Goal: Task Accomplishment & Management: Use online tool/utility

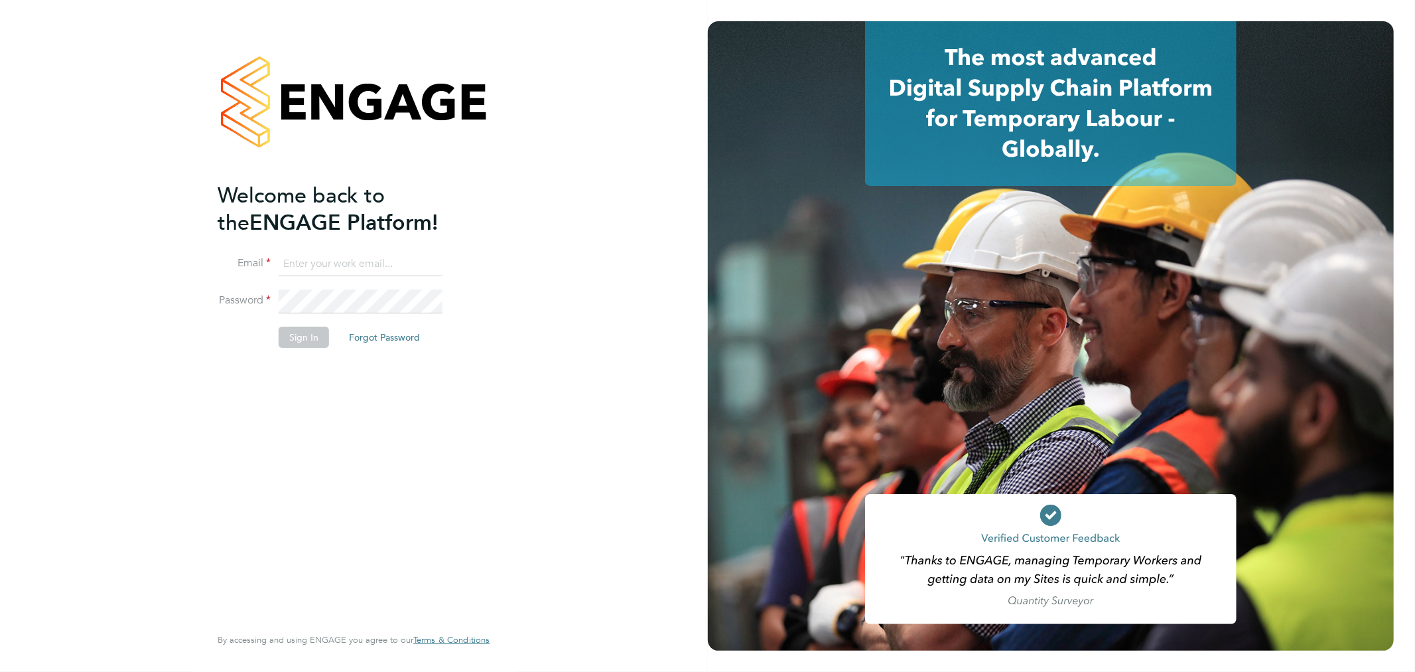
click at [358, 259] on input at bounding box center [361, 264] width 164 height 24
type input "rhyscook@buildingcareersuk.com"
click at [317, 326] on button "Sign In" at bounding box center [304, 336] width 50 height 21
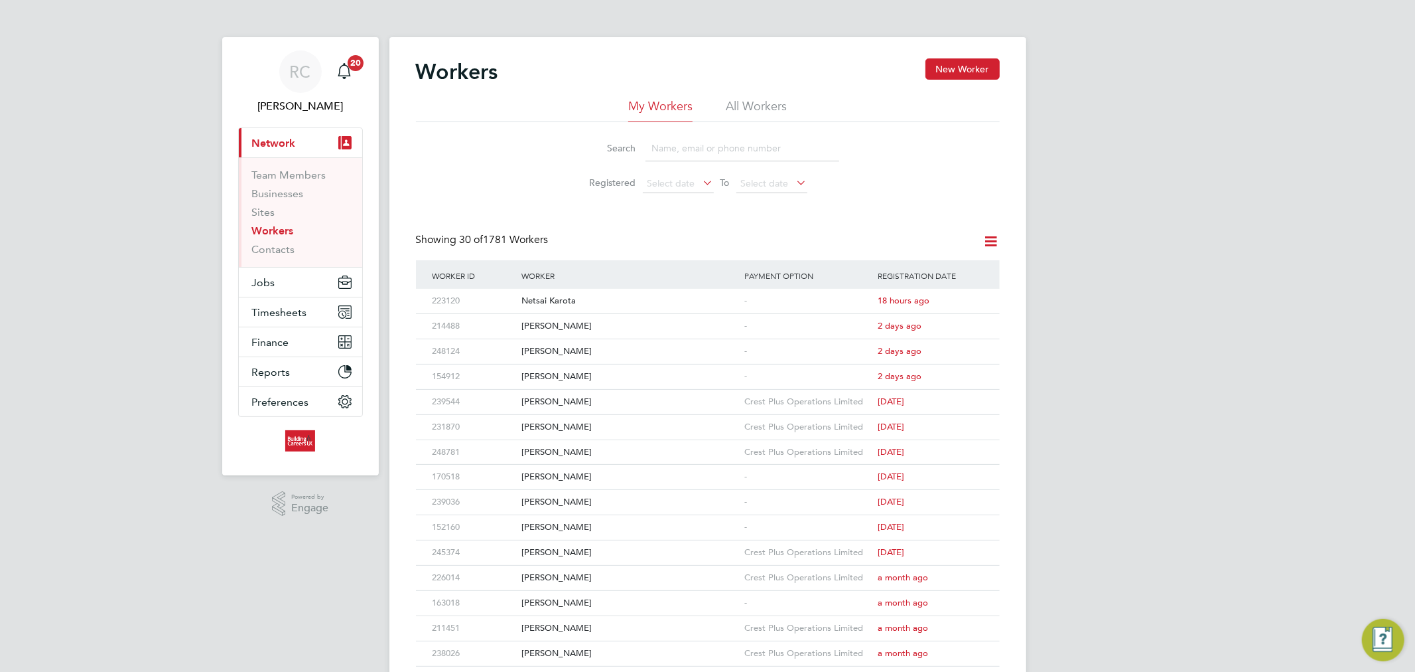
click at [739, 113] on li "All Workers" at bounding box center [756, 110] width 61 height 24
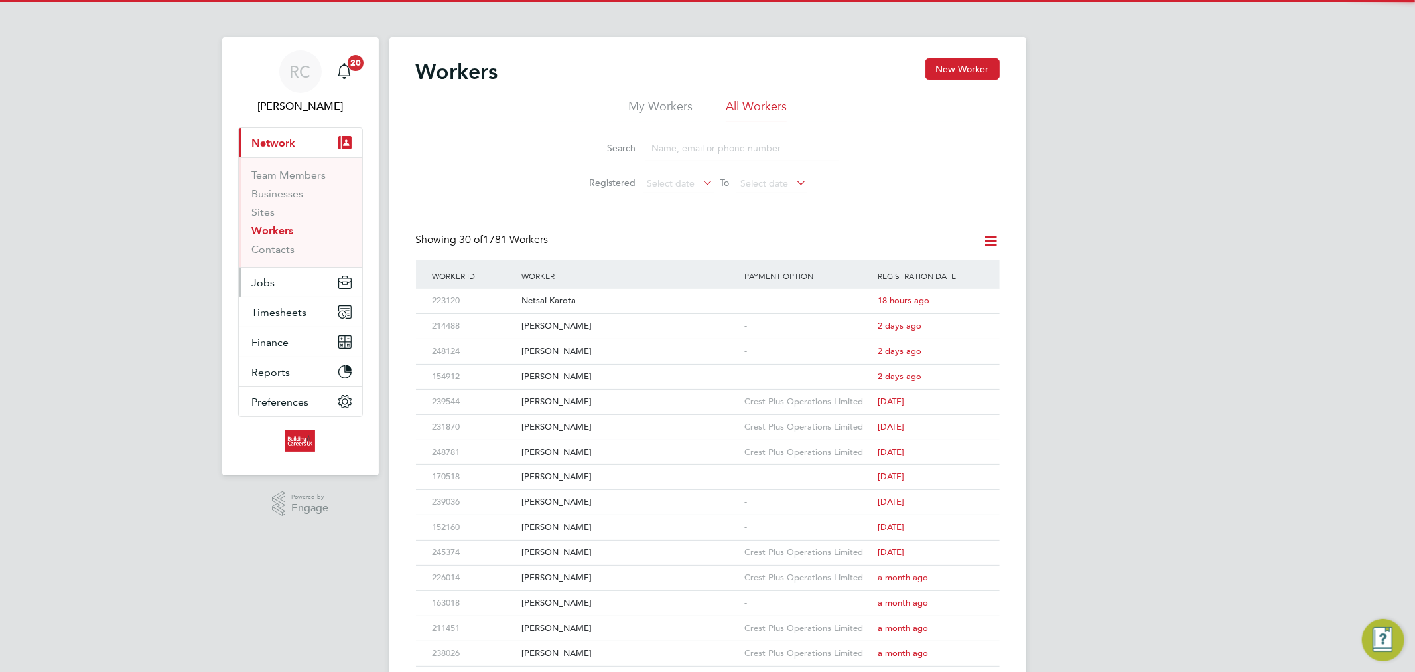
click at [326, 285] on button "Jobs" at bounding box center [300, 281] width 123 height 29
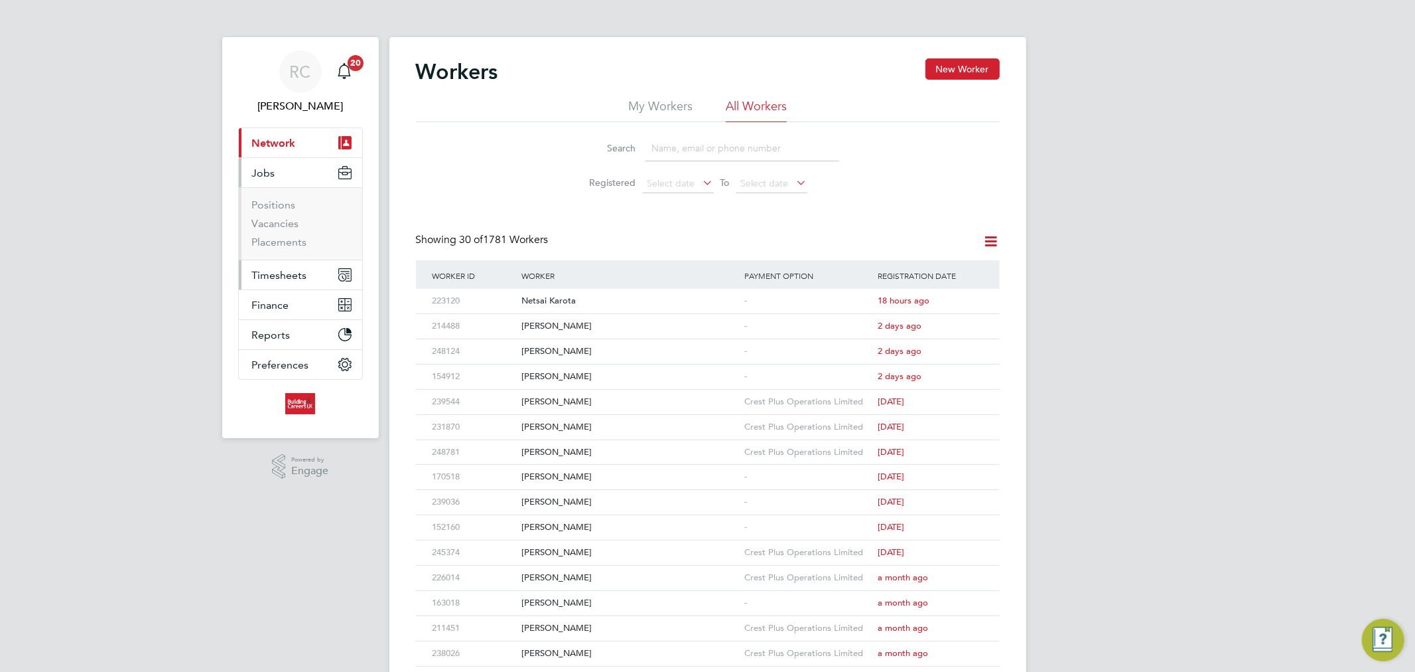
click at [307, 262] on button "Timesheets" at bounding box center [300, 274] width 123 height 29
click at [293, 235] on link "Timesheets" at bounding box center [279, 234] width 55 height 13
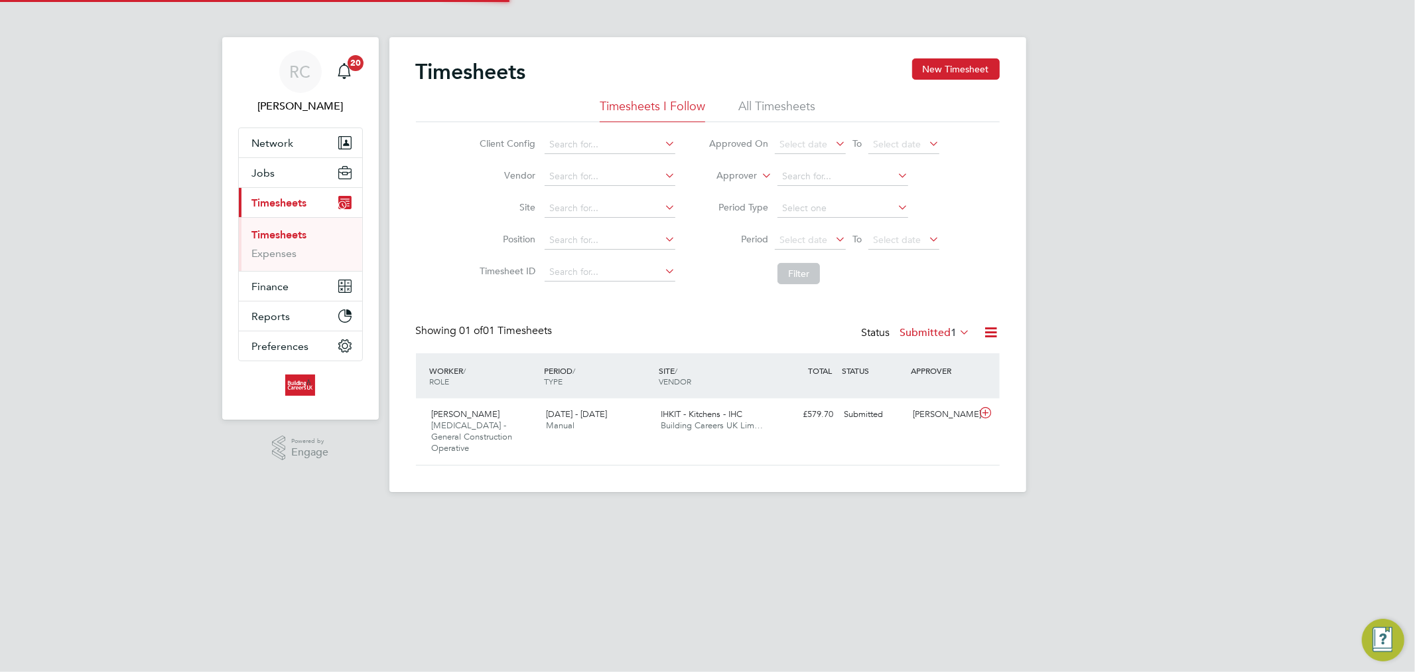
scroll to position [33, 115]
click at [778, 110] on li "All Timesheets" at bounding box center [777, 110] width 77 height 24
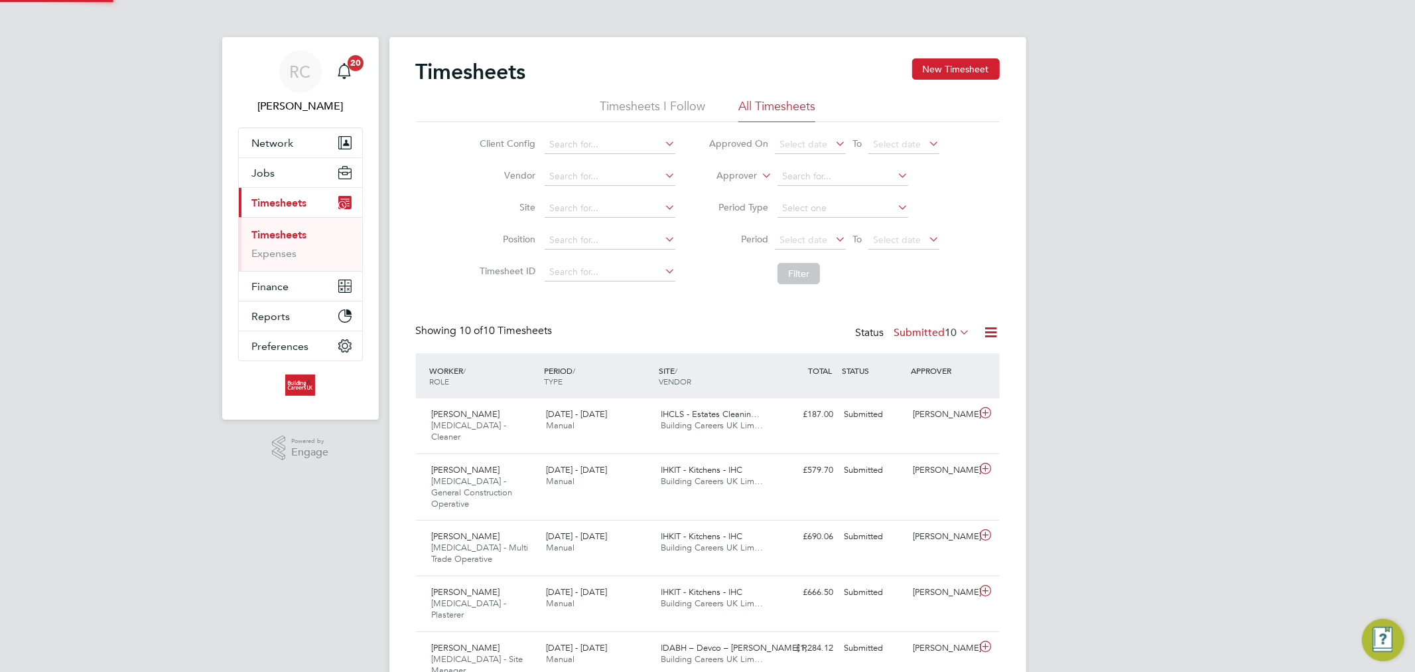
scroll to position [0, 0]
click at [813, 234] on span "Select date" at bounding box center [804, 240] width 48 height 12
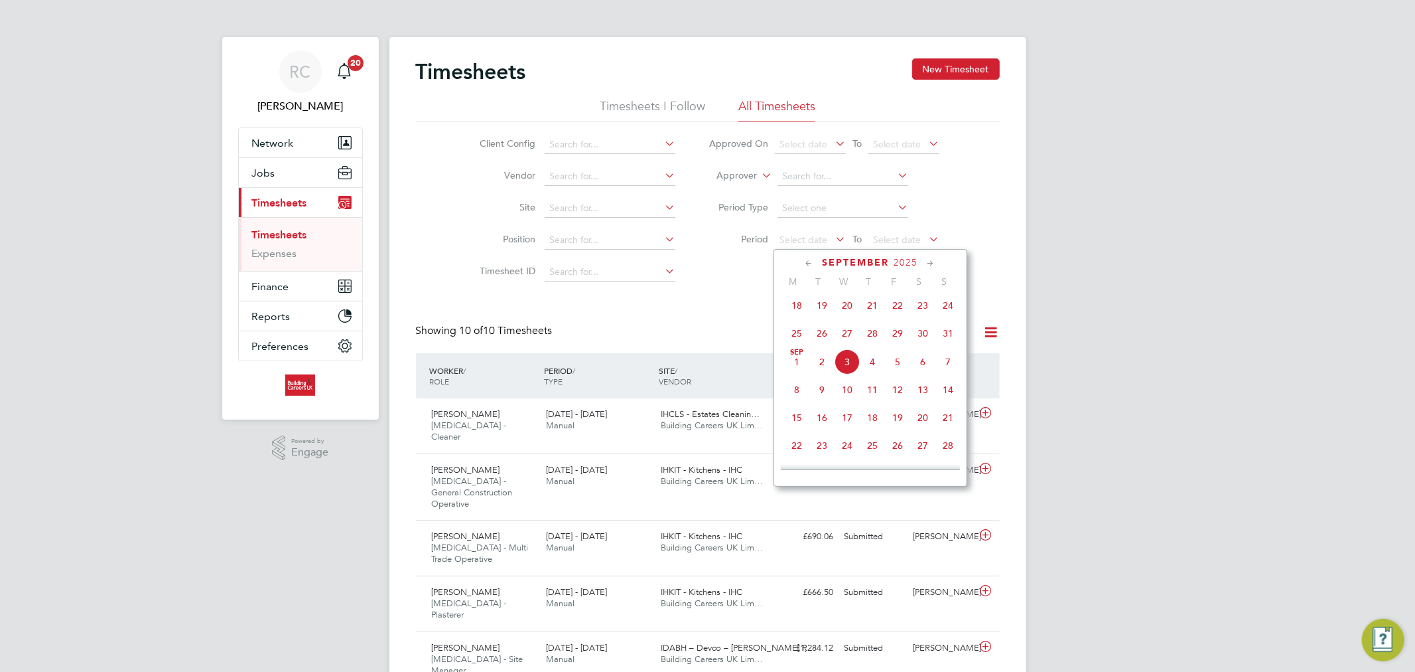
click at [796, 340] on span "25" at bounding box center [796, 333] width 25 height 25
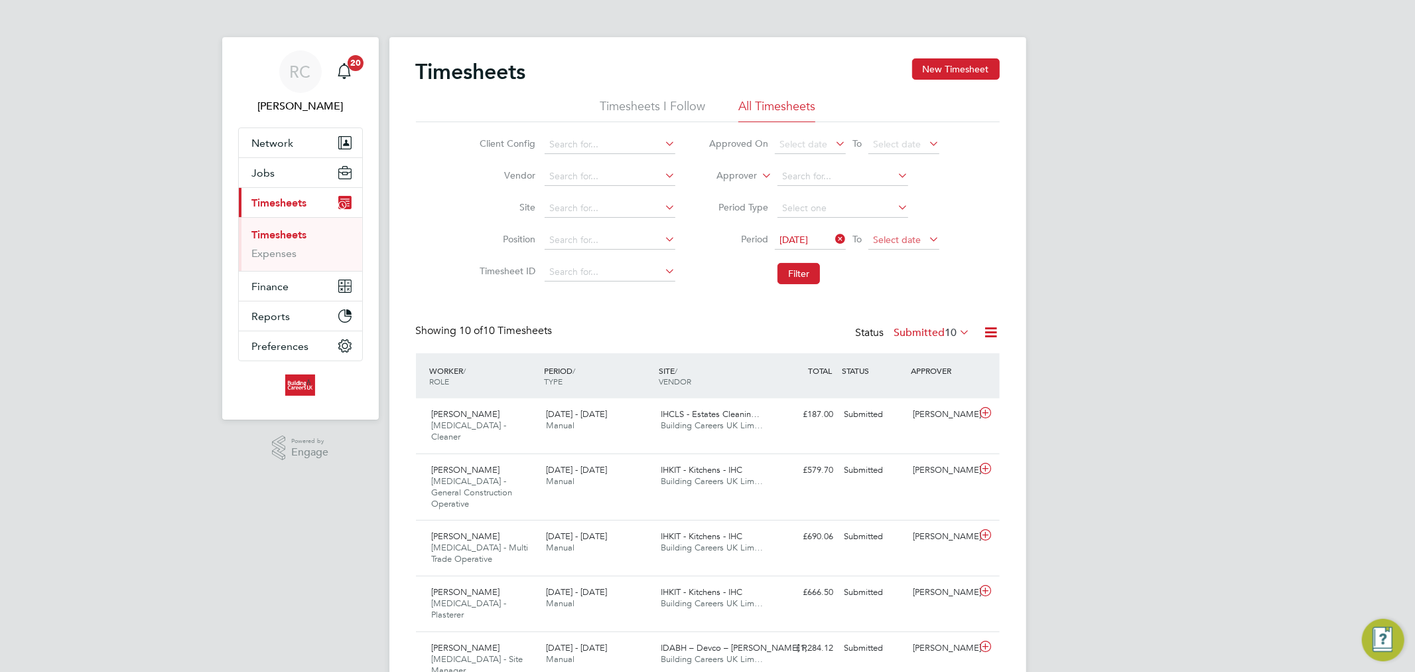
click at [900, 242] on span "Select date" at bounding box center [897, 240] width 48 height 12
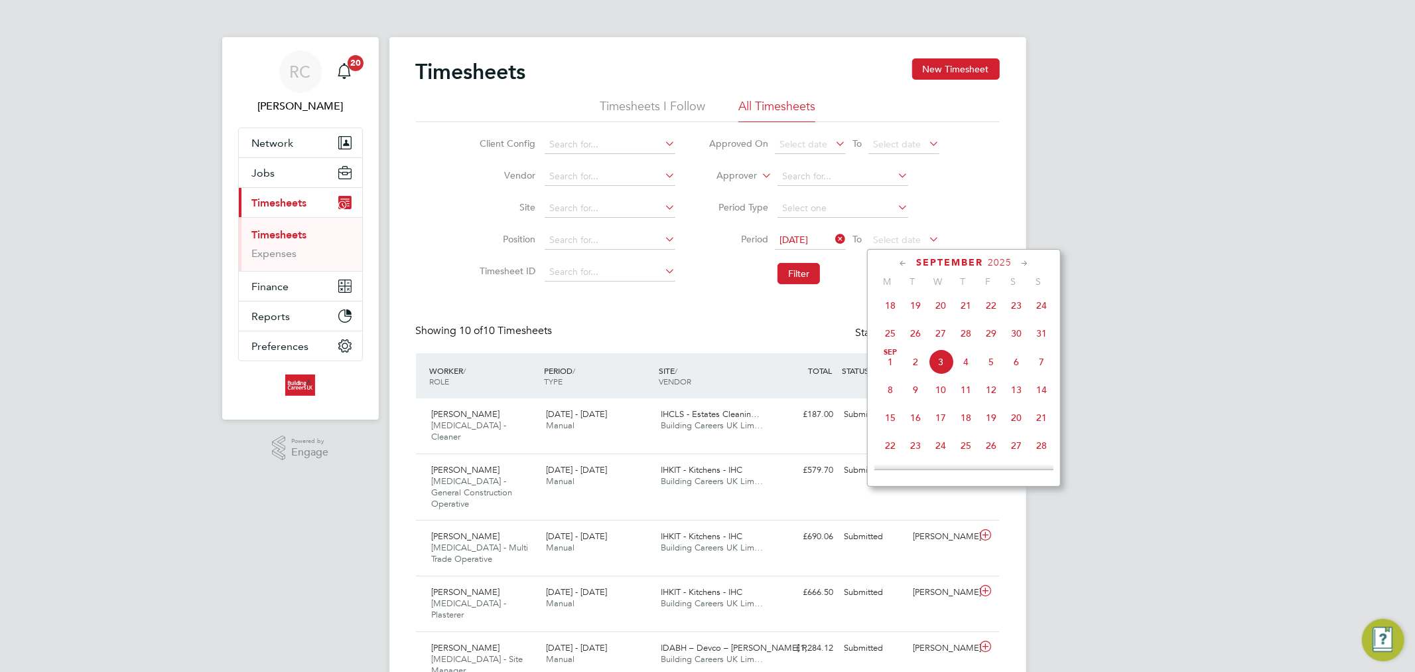
click at [1040, 341] on span "31" at bounding box center [1041, 333] width 25 height 25
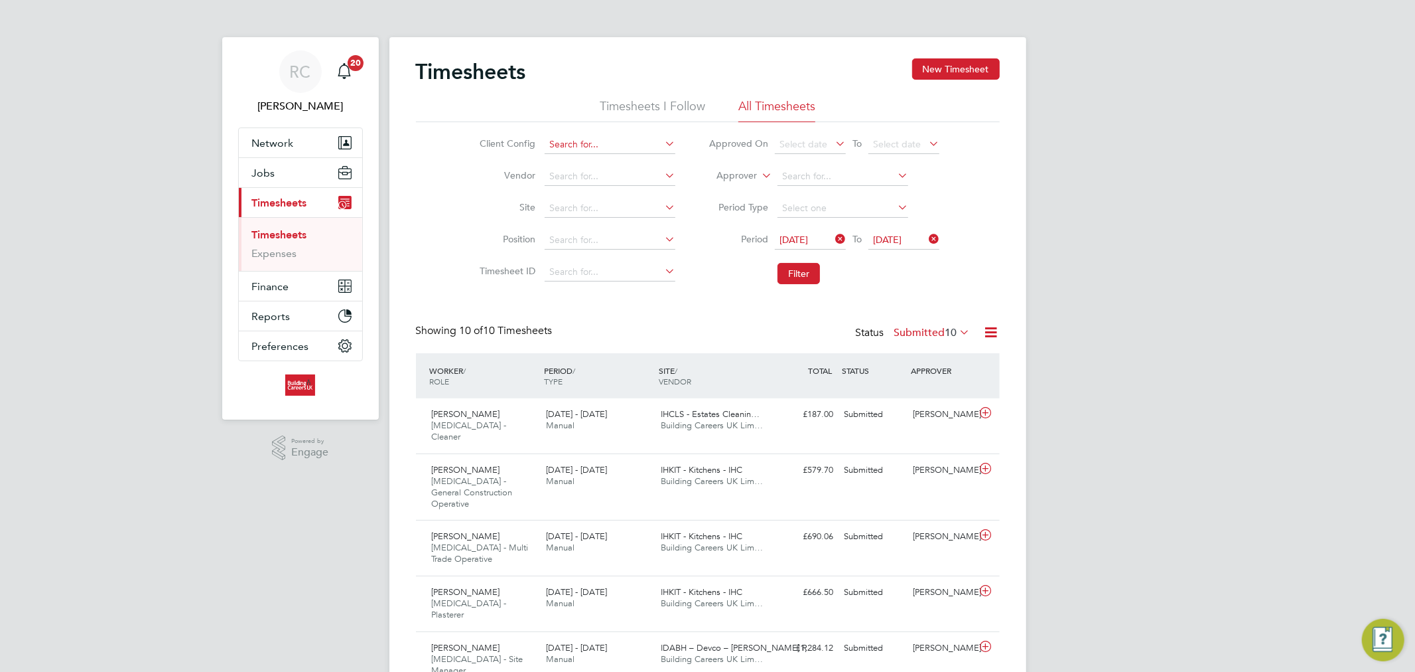
click at [560, 150] on input at bounding box center [610, 144] width 131 height 19
click at [567, 161] on li "Hou sing Maintenance Solutions Ltd" at bounding box center [662, 163] width 237 height 18
type input "Housing Maintenance Solutions Ltd"
click at [800, 263] on button "Filter" at bounding box center [799, 273] width 42 height 21
click at [952, 332] on span "8" at bounding box center [955, 332] width 6 height 13
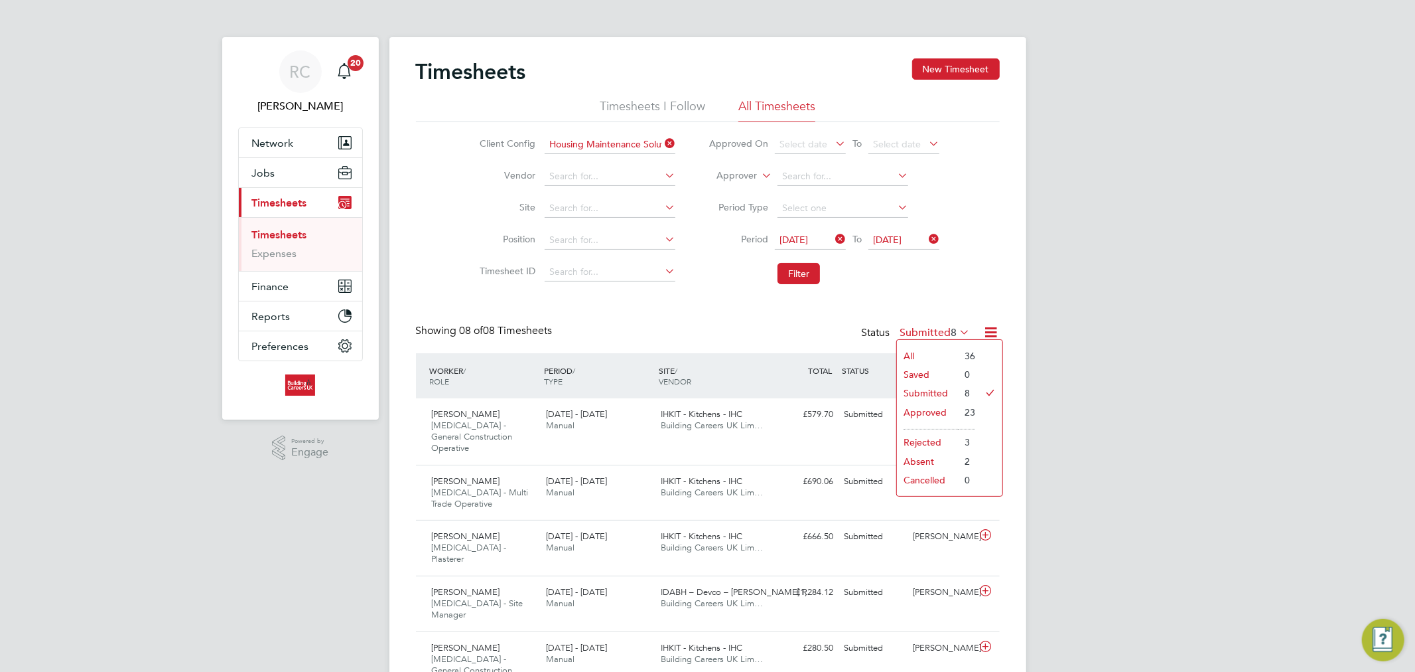
click at [952, 332] on span "8" at bounding box center [955, 332] width 6 height 13
